Goal: Task Accomplishment & Management: Manage account settings

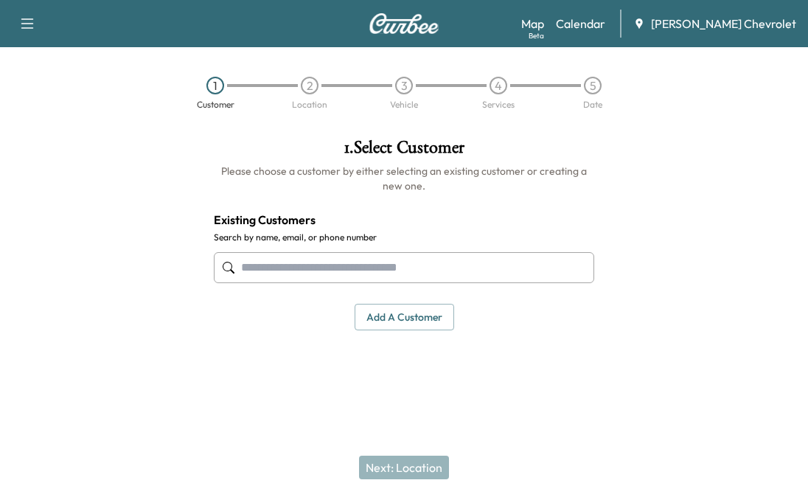
click at [603, 16] on link "Calendar" at bounding box center [580, 24] width 49 height 18
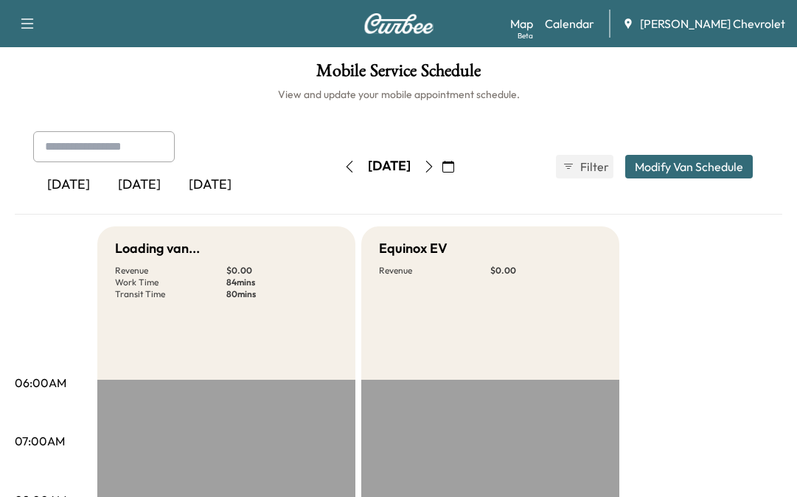
click at [461, 171] on button "button" at bounding box center [448, 167] width 25 height 24
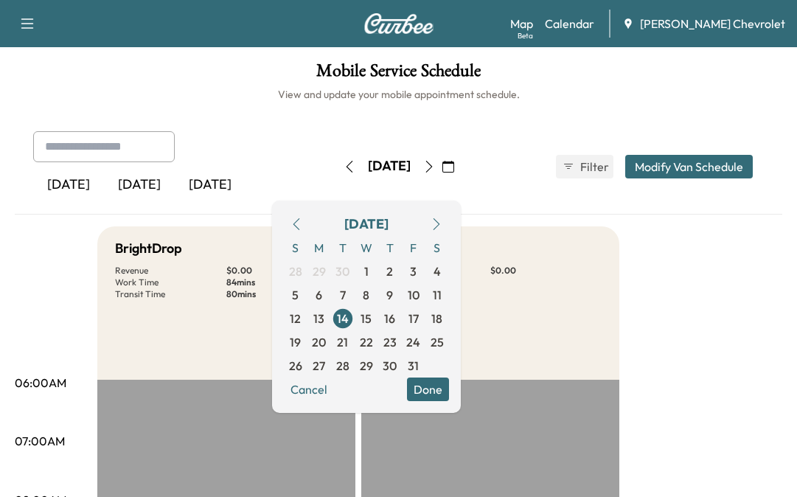
click at [378, 321] on span "15" at bounding box center [367, 319] width 24 height 24
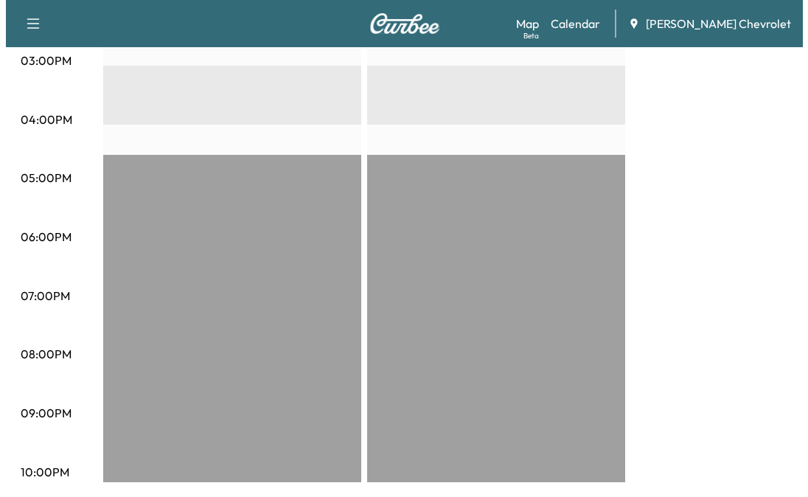
scroll to position [408, 0]
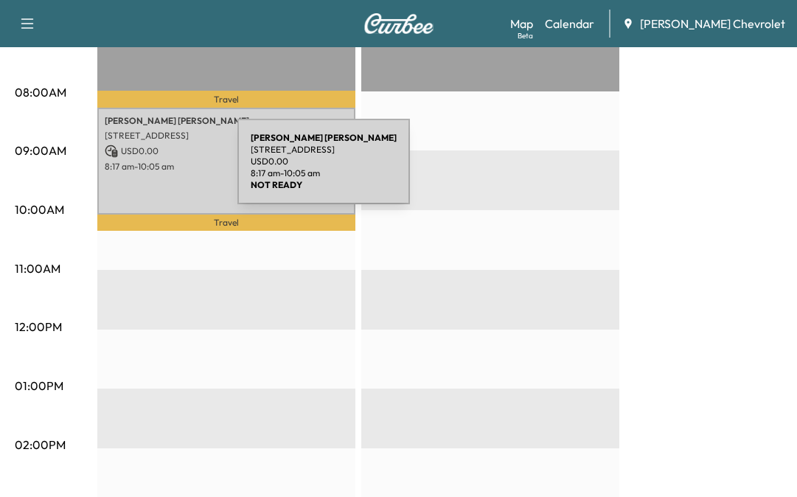
click at [127, 170] on p "8:17 am - 10:05 am" at bounding box center [226, 167] width 243 height 12
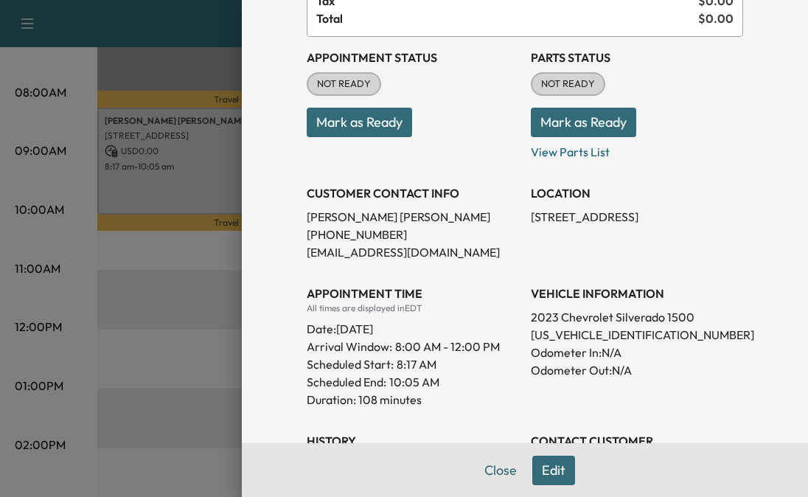
scroll to position [385, 0]
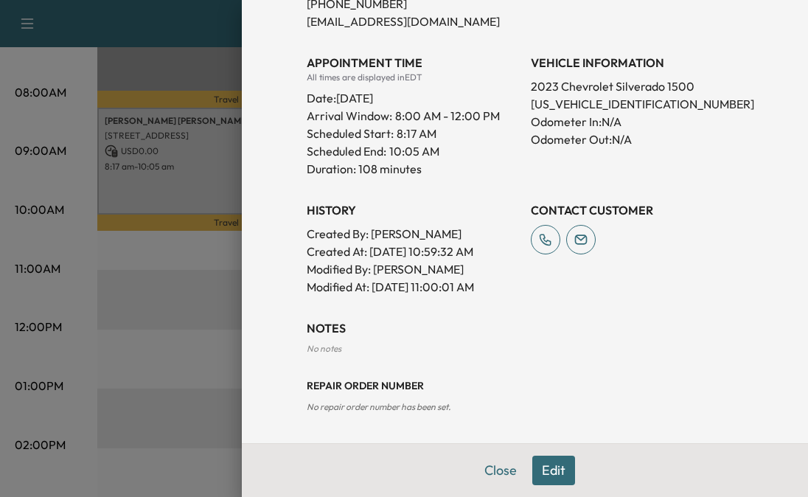
click at [584, 104] on p "[US_VEHICLE_IDENTIFICATION_NUMBER]" at bounding box center [637, 104] width 212 height 18
copy p "[US_VEHICLE_IDENTIFICATION_NUMBER]"
click at [152, 258] on div at bounding box center [404, 248] width 808 height 497
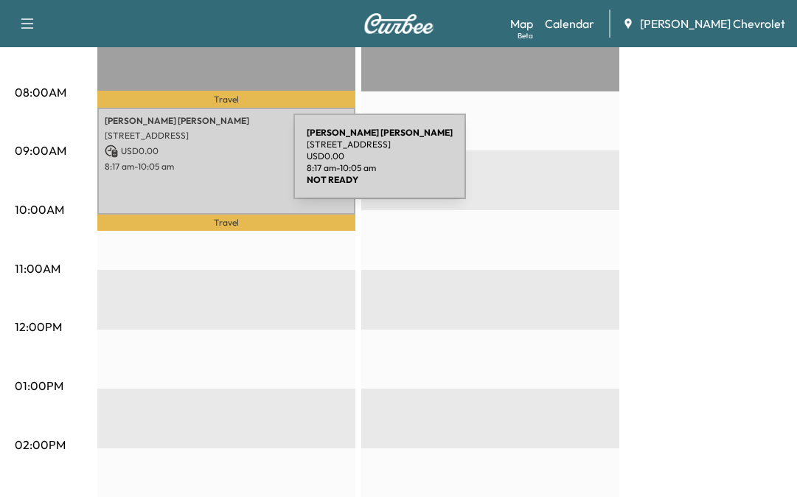
click at [183, 165] on p "8:17 am - 10:05 am" at bounding box center [226, 167] width 243 height 12
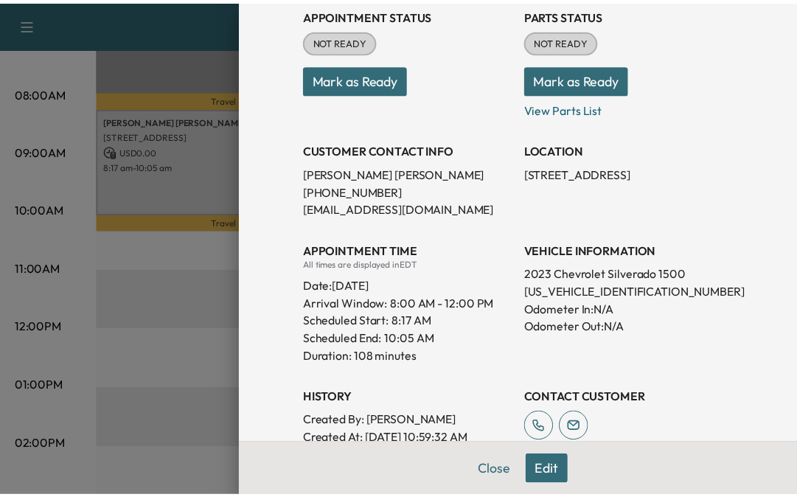
scroll to position [148, 0]
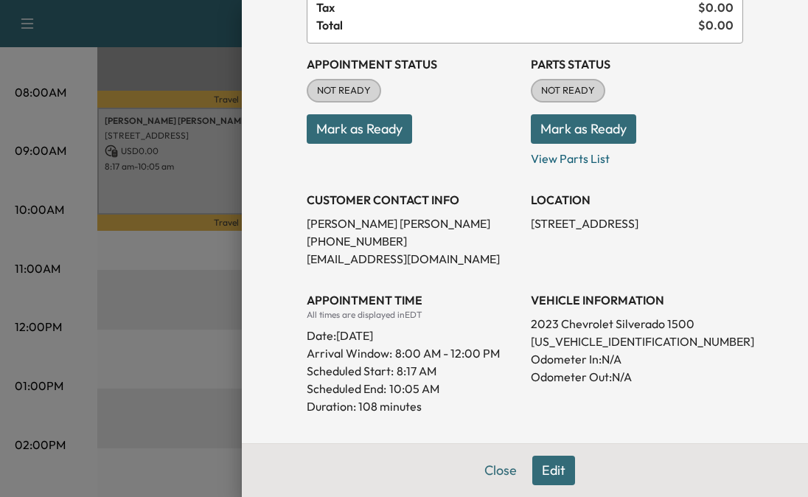
drag, startPoint x: 342, startPoint y: 130, endPoint x: 358, endPoint y: 130, distance: 15.5
click at [342, 130] on button "Mark as Ready" at bounding box center [359, 129] width 105 height 30
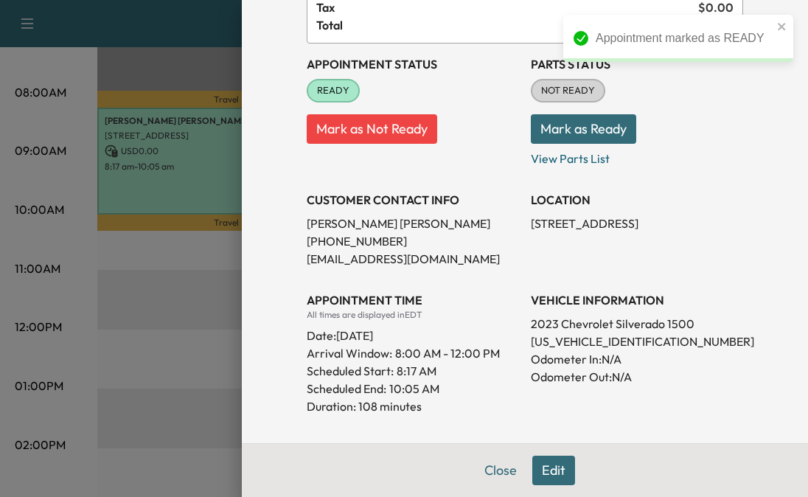
click at [412, 454] on div "Close Edit" at bounding box center [525, 470] width 566 height 54
click at [589, 126] on button "Mark as Ready" at bounding box center [583, 129] width 105 height 30
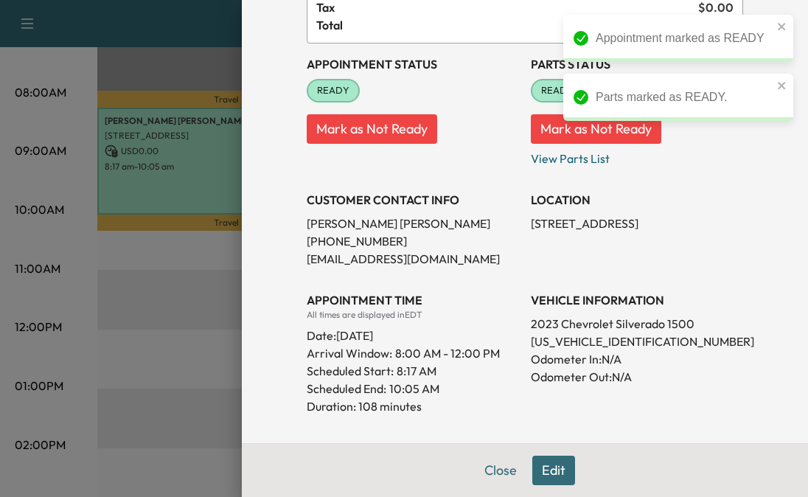
click at [781, 28] on icon "close" at bounding box center [781, 26] width 7 height 7
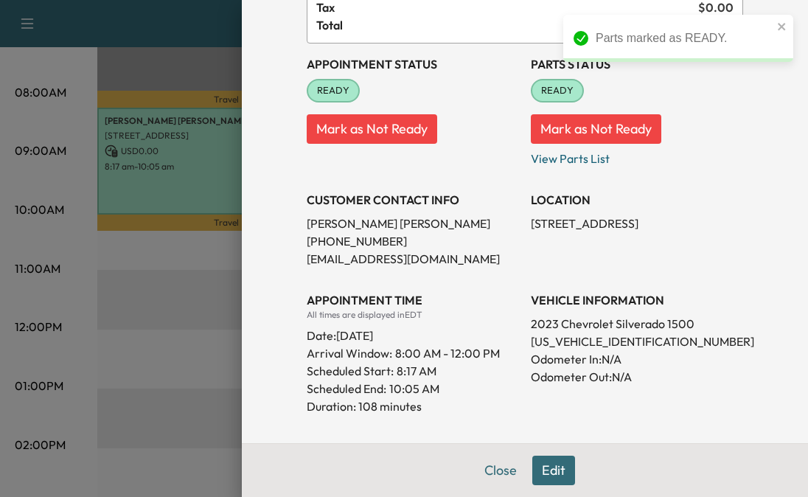
click at [485, 468] on button "Close" at bounding box center [501, 471] width 52 height 30
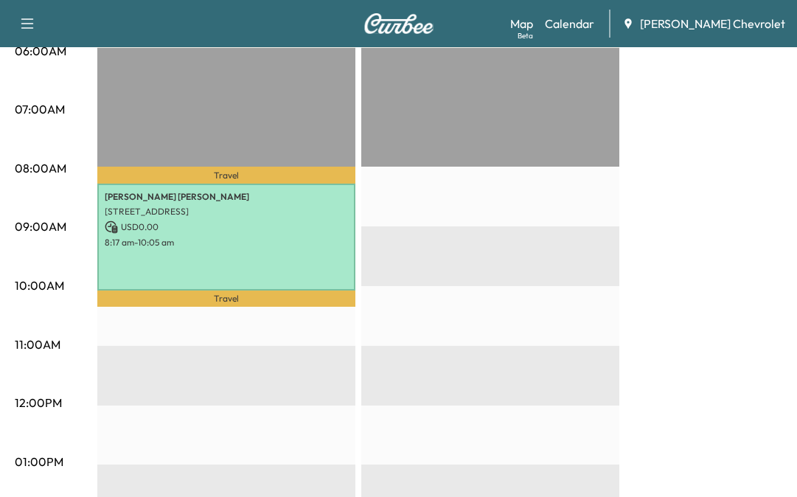
scroll to position [260, 0]
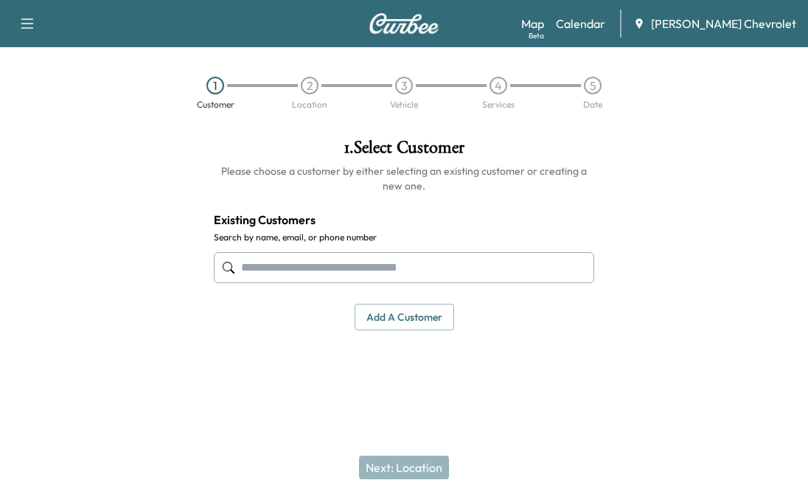
click at [600, 24] on link "Calendar" at bounding box center [580, 24] width 49 height 18
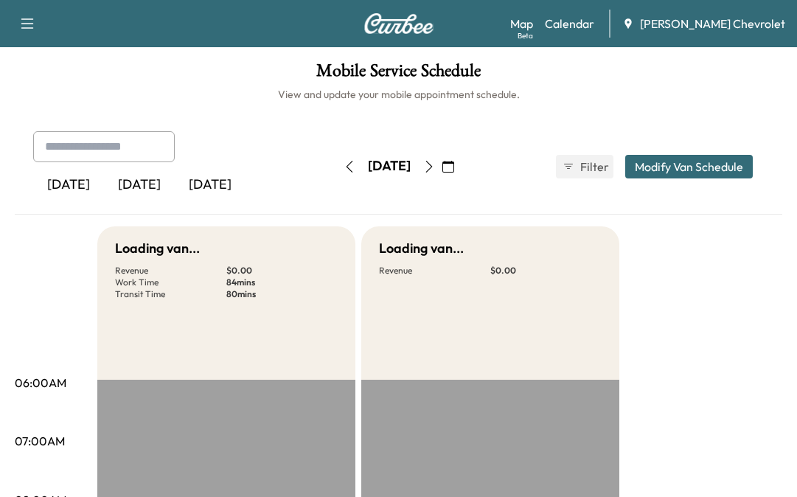
click at [435, 170] on icon "button" at bounding box center [429, 167] width 12 height 12
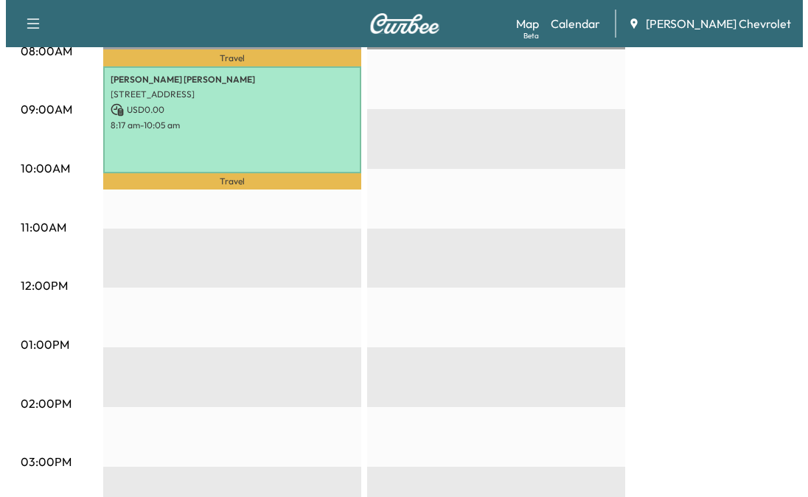
scroll to position [369, 0]
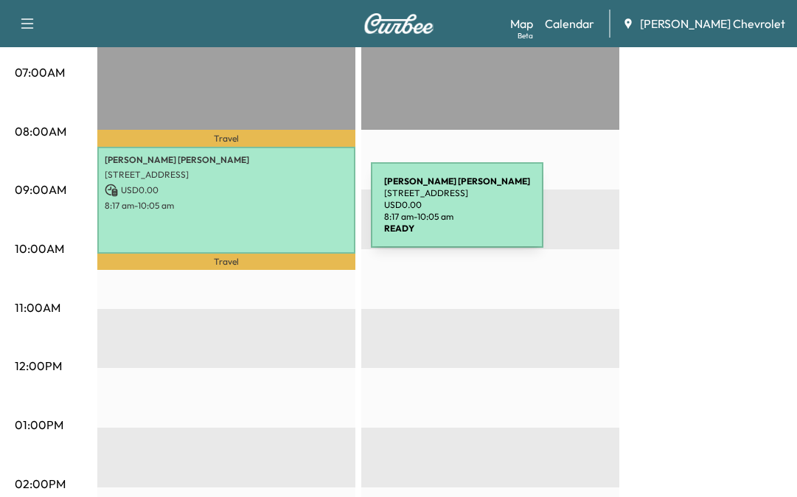
click at [260, 214] on div "teri dibella 4024 11th St Ct W, Palmetto, FL 34221, USA USD 0.00 8:17 am - 10:0…" at bounding box center [226, 200] width 258 height 107
